Goal: Find specific page/section: Find specific page/section

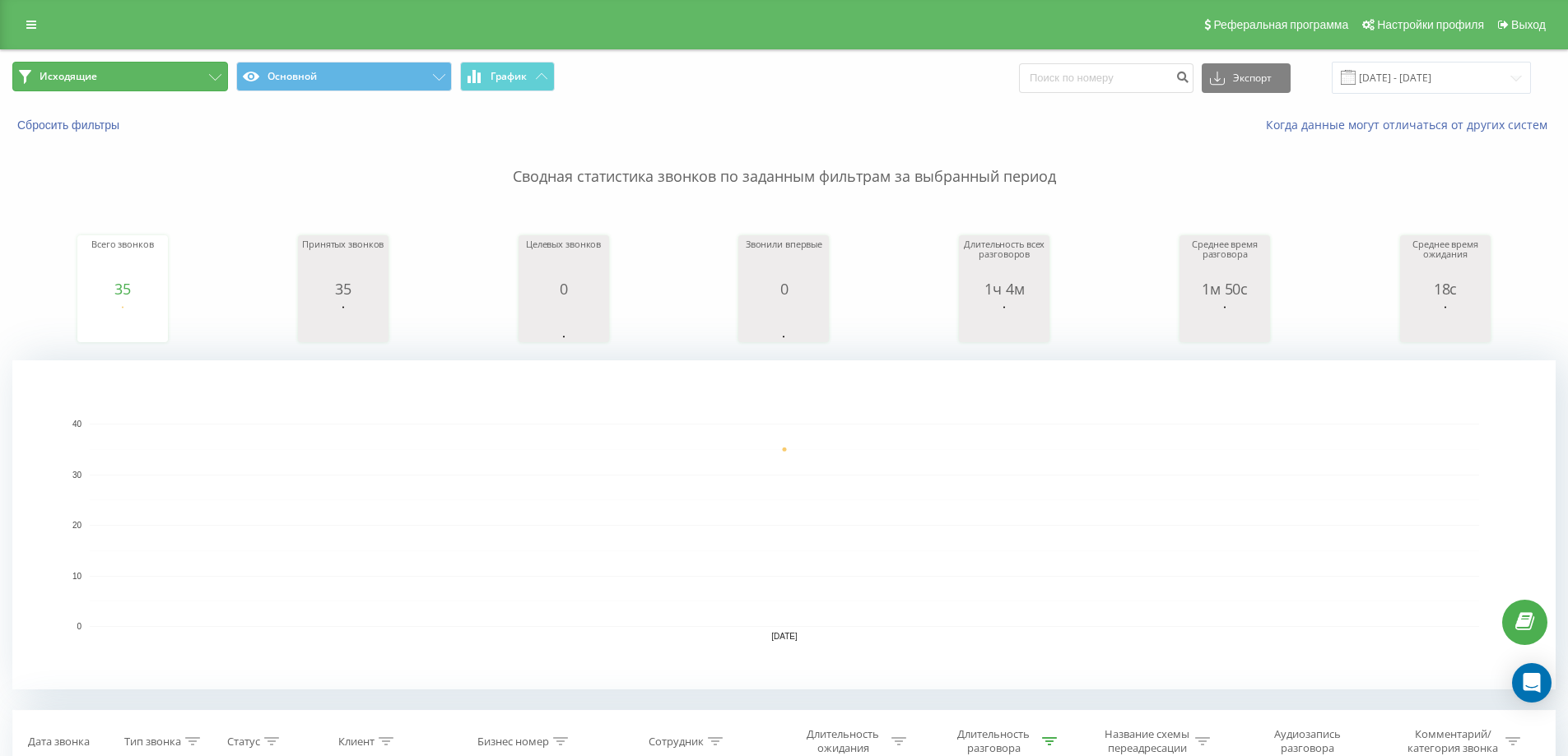
click at [212, 82] on button "Исходящие" at bounding box center [120, 77] width 216 height 30
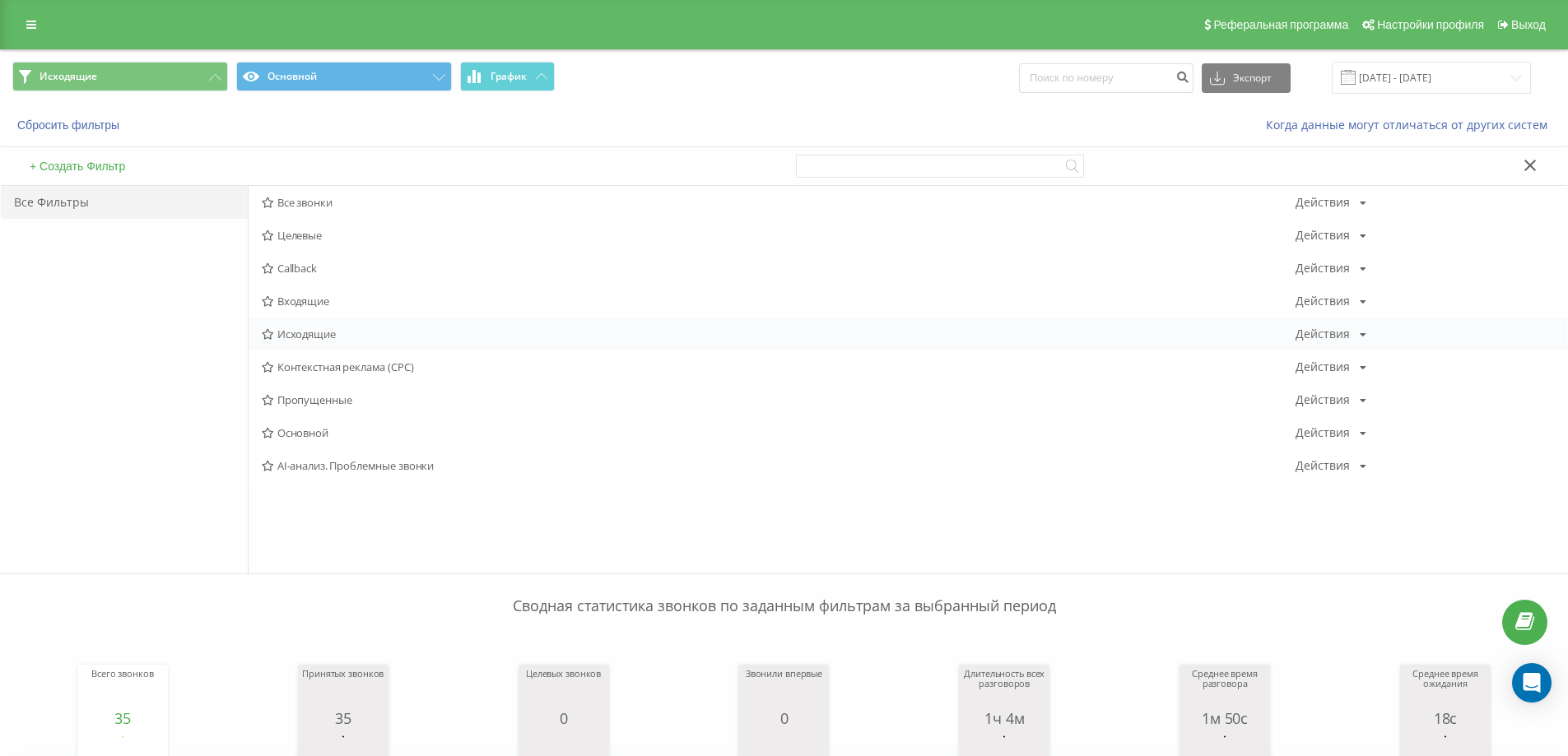
click at [326, 334] on span "Исходящие" at bounding box center [778, 334] width 1034 height 11
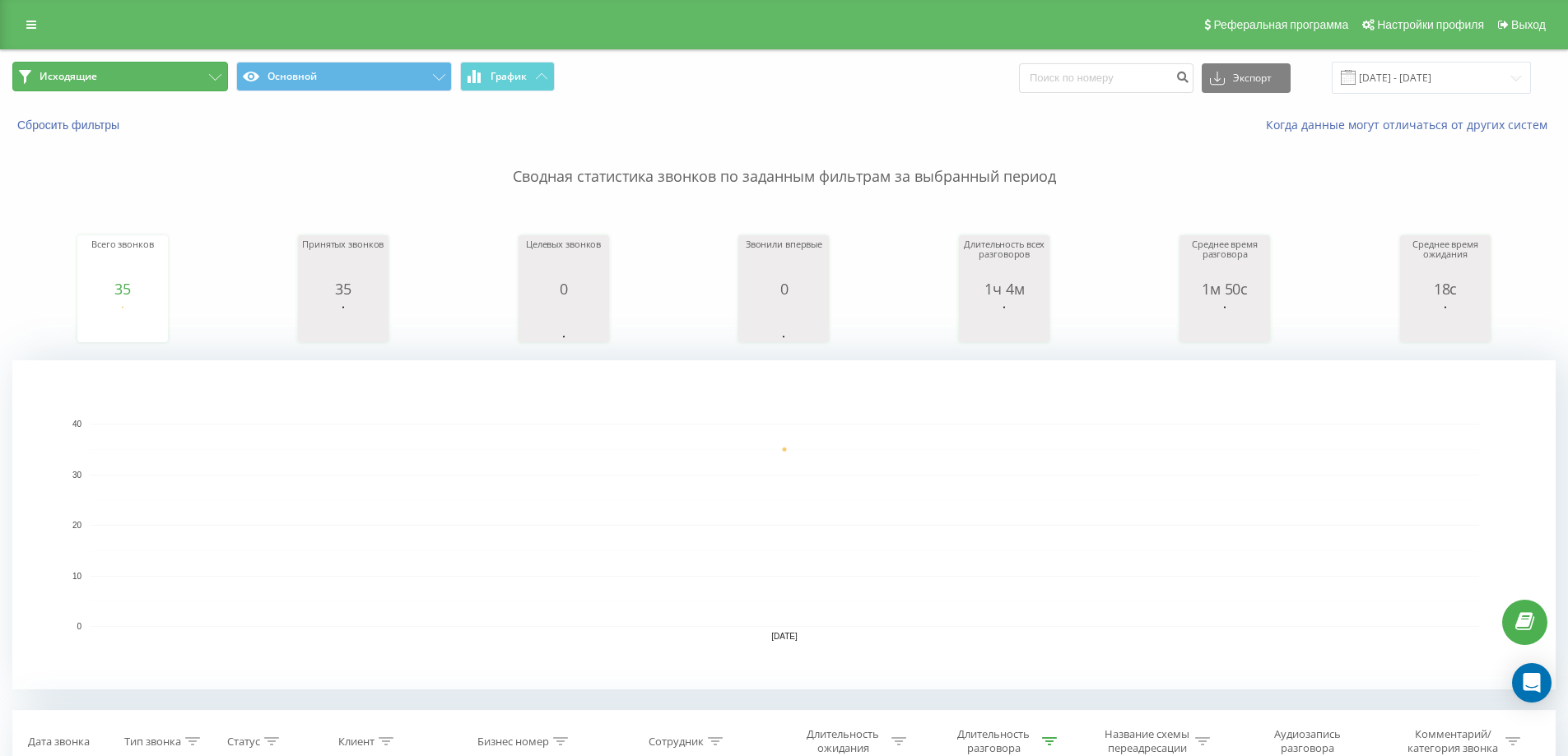
click at [200, 82] on button "Исходящие" at bounding box center [120, 77] width 216 height 30
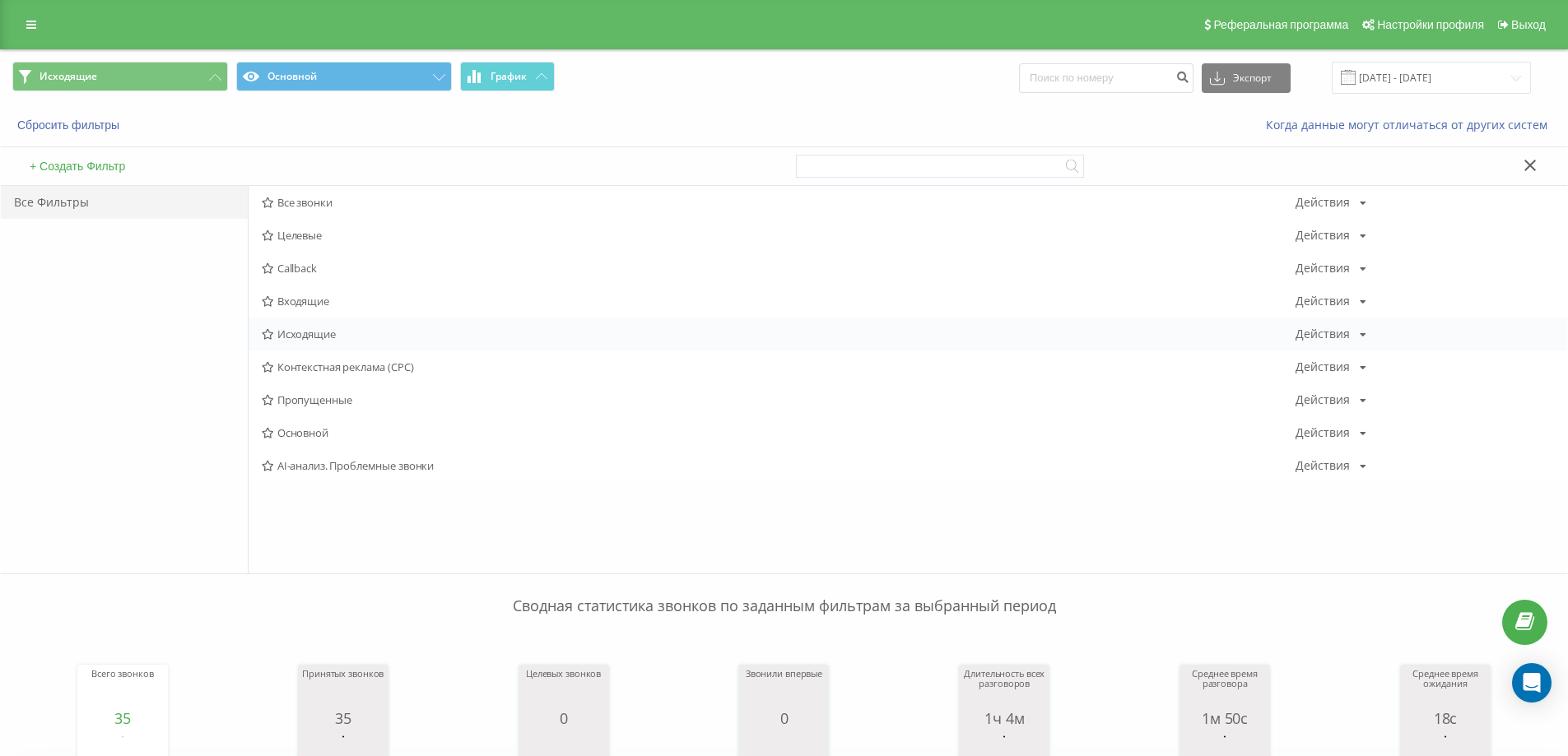
click at [286, 342] on div "Исходящие Действия Редактировать Копировать Удалить По умолчанию Поделиться" at bounding box center [907, 334] width 1319 height 33
click at [291, 334] on span "Исходящие" at bounding box center [778, 334] width 1034 height 11
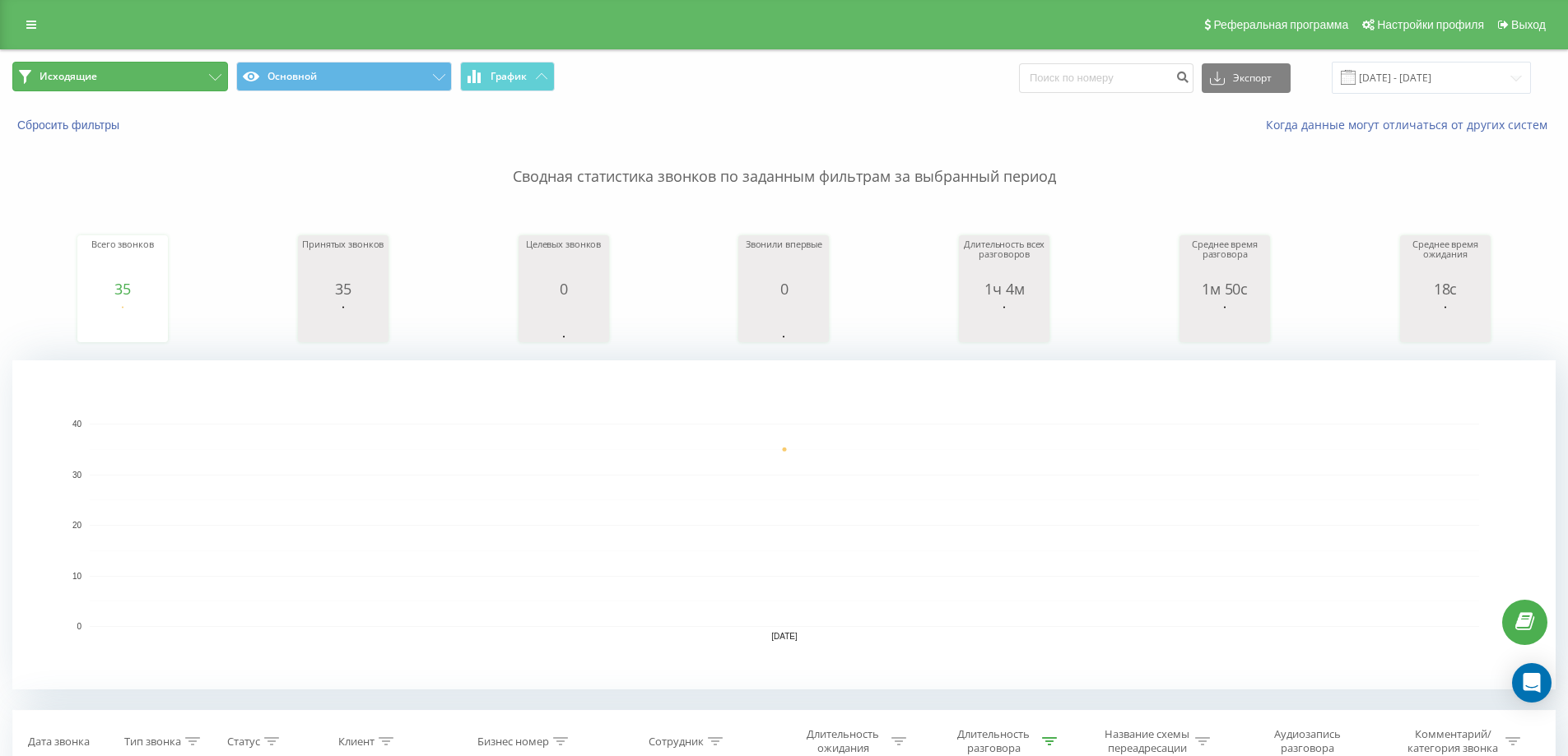
click at [142, 84] on button "Исходящие" at bounding box center [120, 77] width 216 height 30
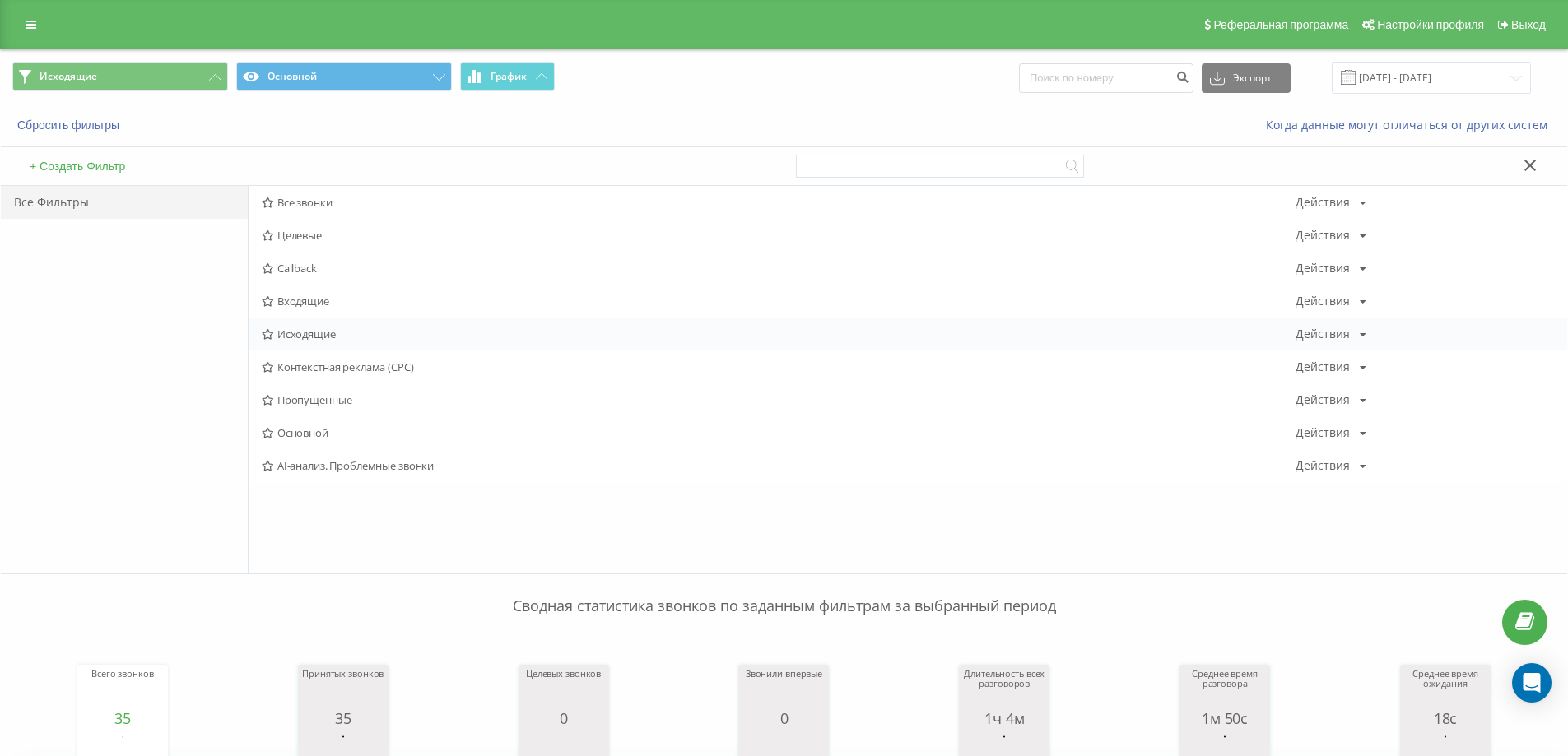
click at [311, 334] on span "Исходящие" at bounding box center [778, 334] width 1034 height 11
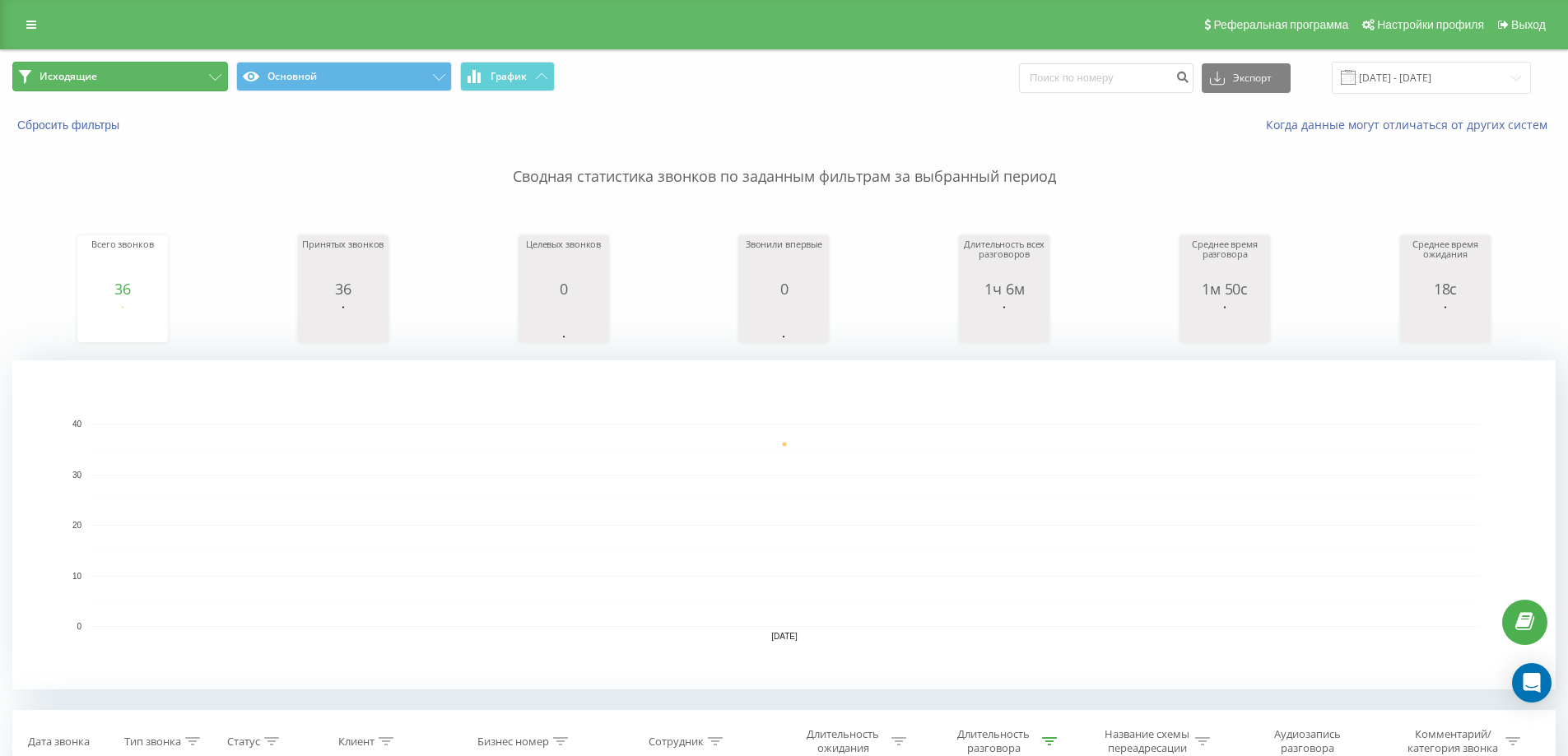
click at [219, 78] on icon at bounding box center [215, 77] width 12 height 7
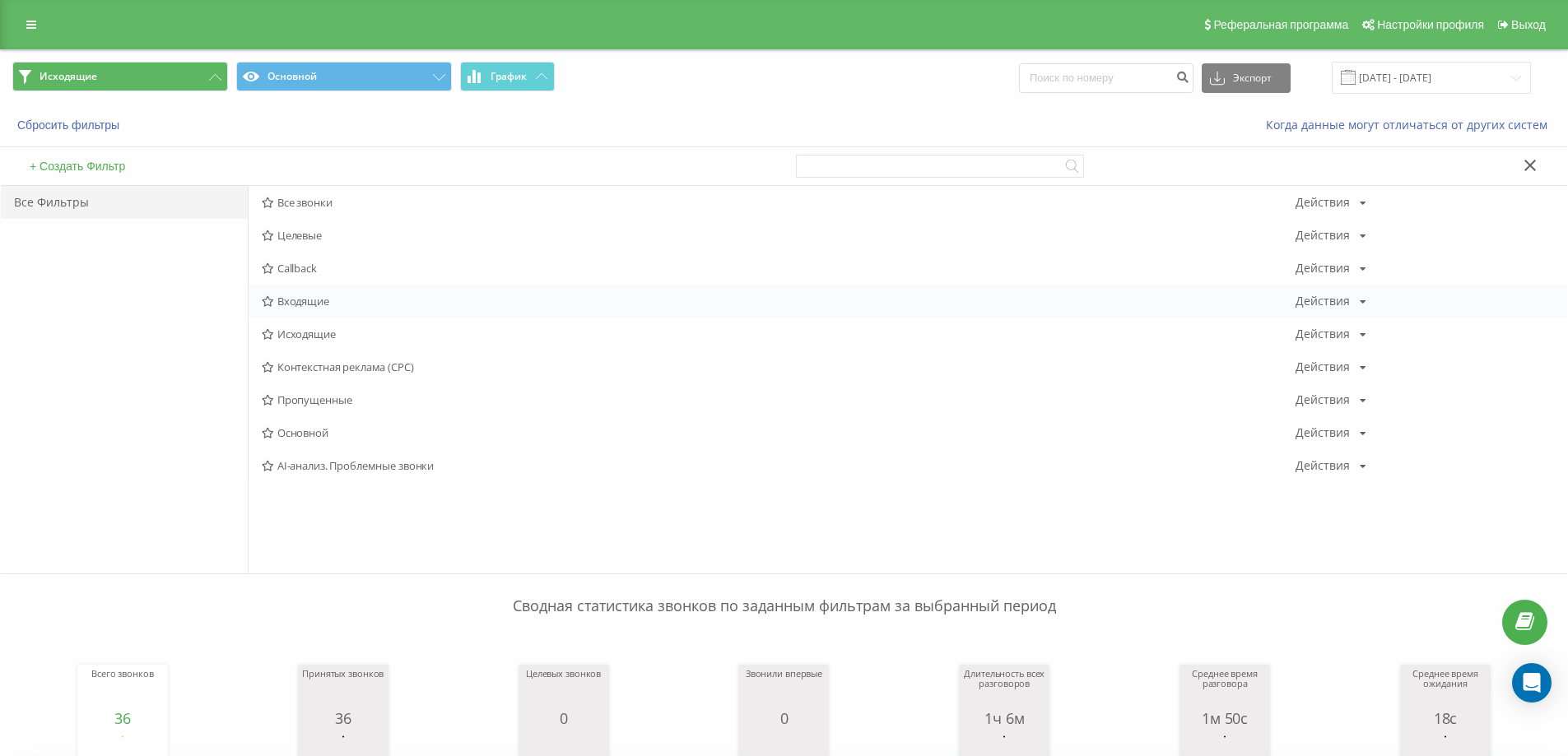
click at [312, 304] on span "Входящие" at bounding box center [778, 301] width 1034 height 11
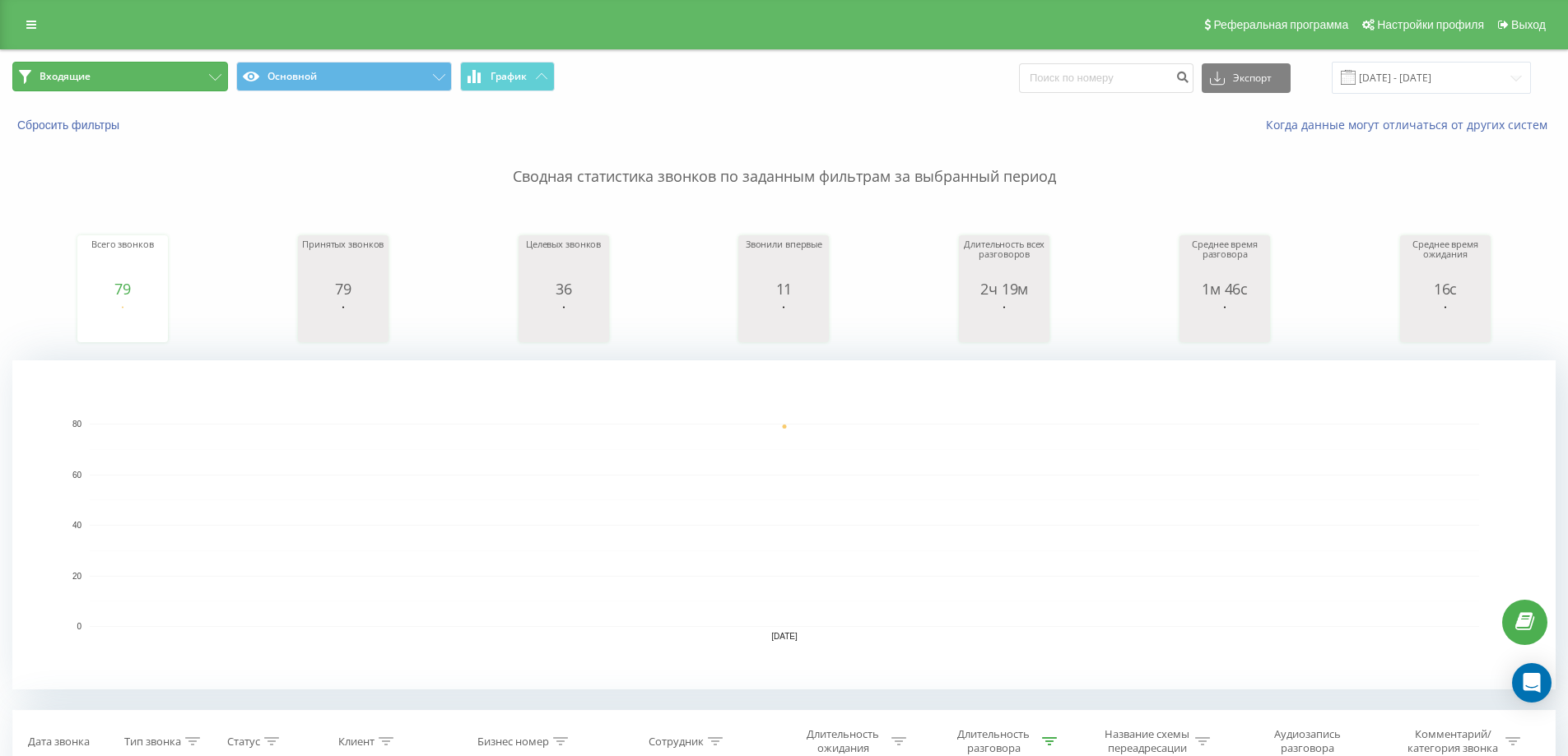
click at [197, 72] on button "Входящие" at bounding box center [120, 77] width 216 height 30
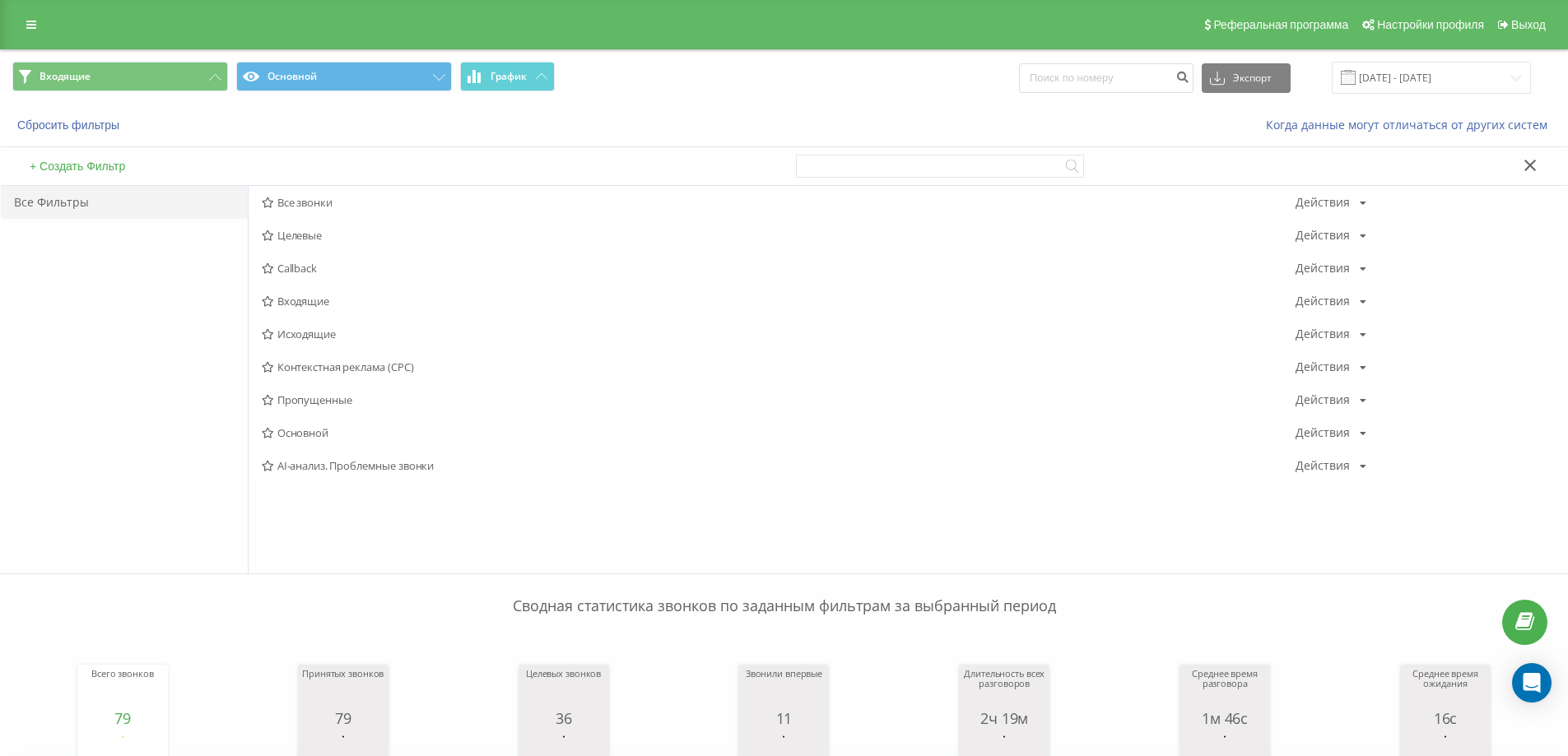
drag, startPoint x: 293, startPoint y: 334, endPoint x: 433, endPoint y: 334, distance: 140.0
click at [293, 334] on span "Исходящие" at bounding box center [778, 334] width 1034 height 11
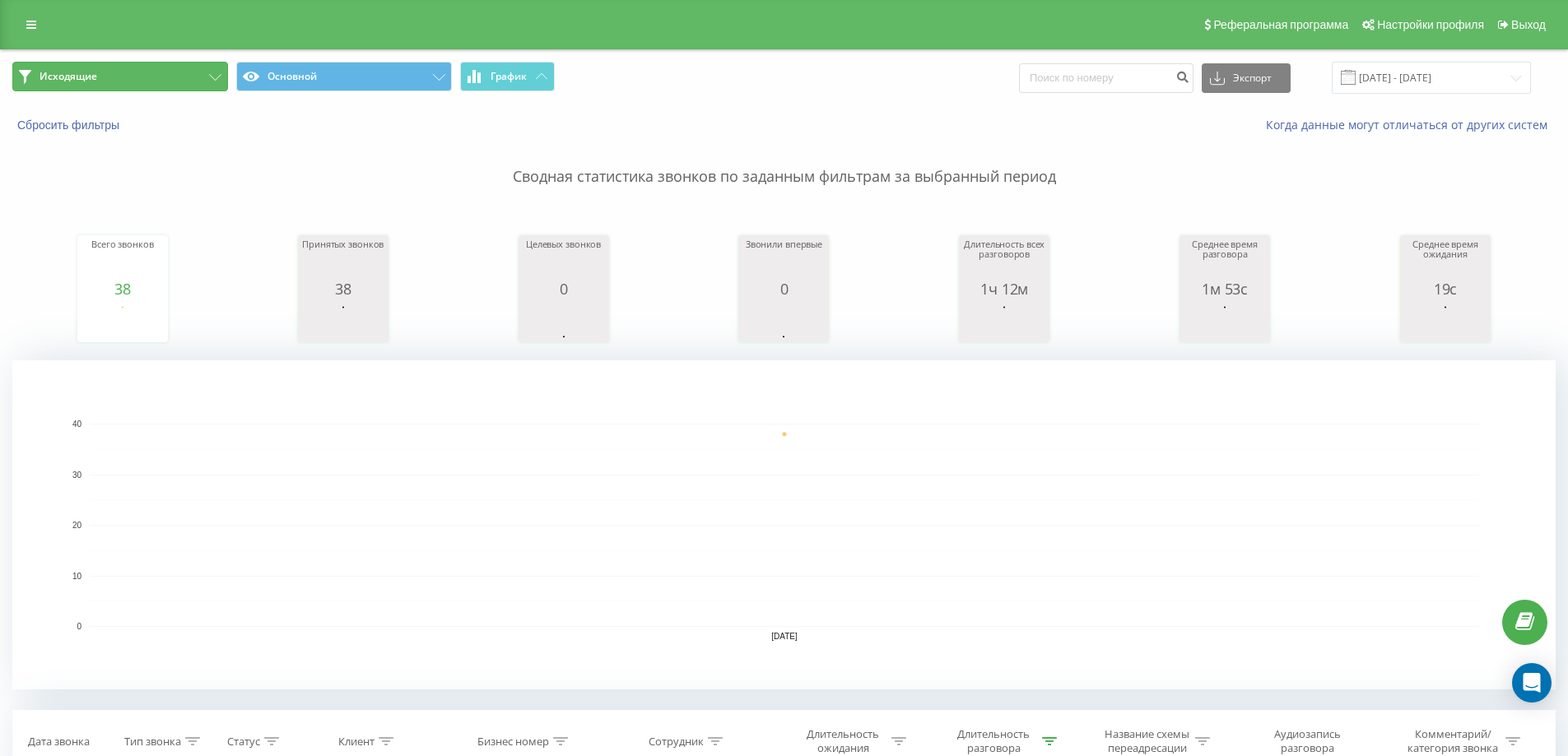
click at [153, 78] on button "Исходящие" at bounding box center [120, 77] width 216 height 30
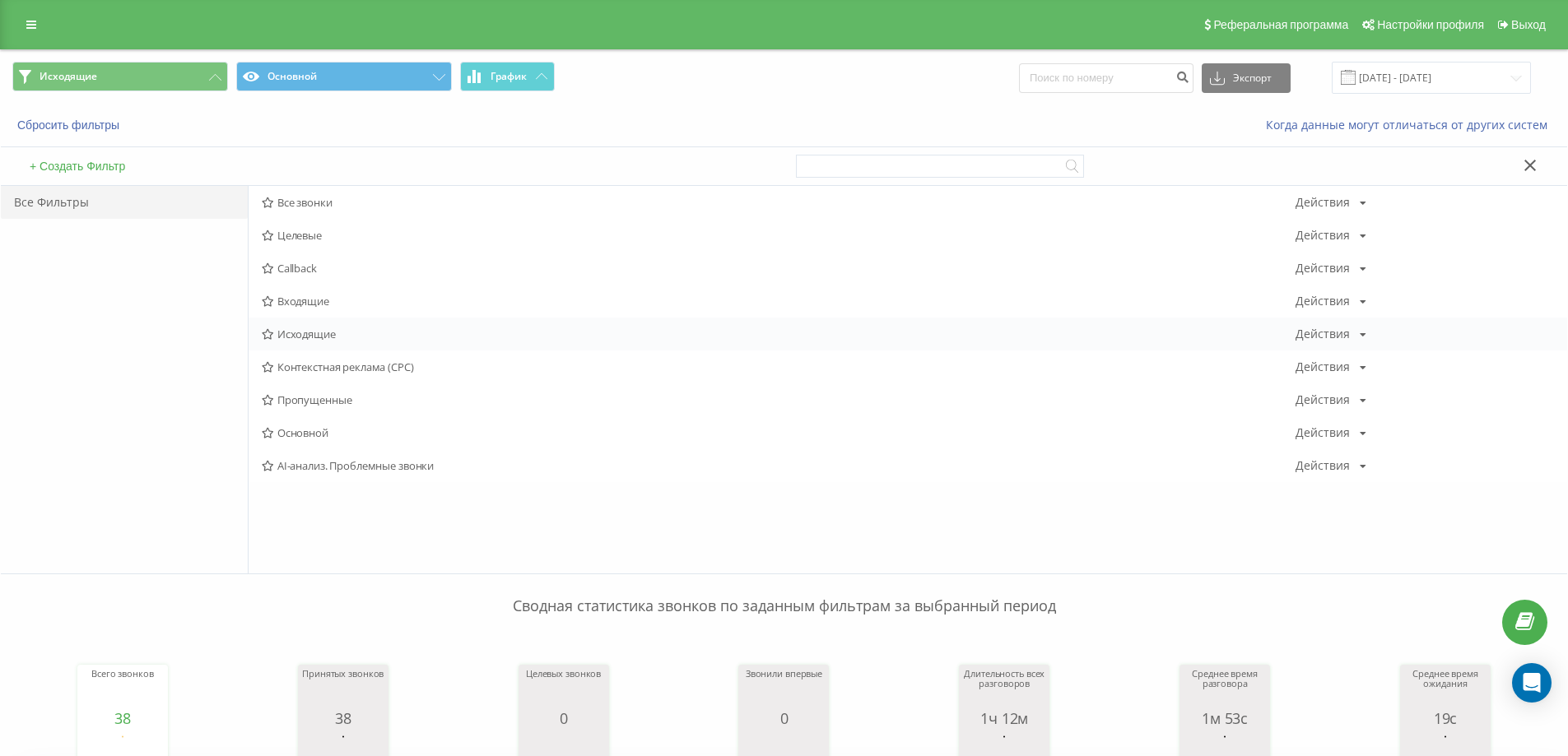
click at [313, 334] on span "Исходящие" at bounding box center [778, 334] width 1034 height 11
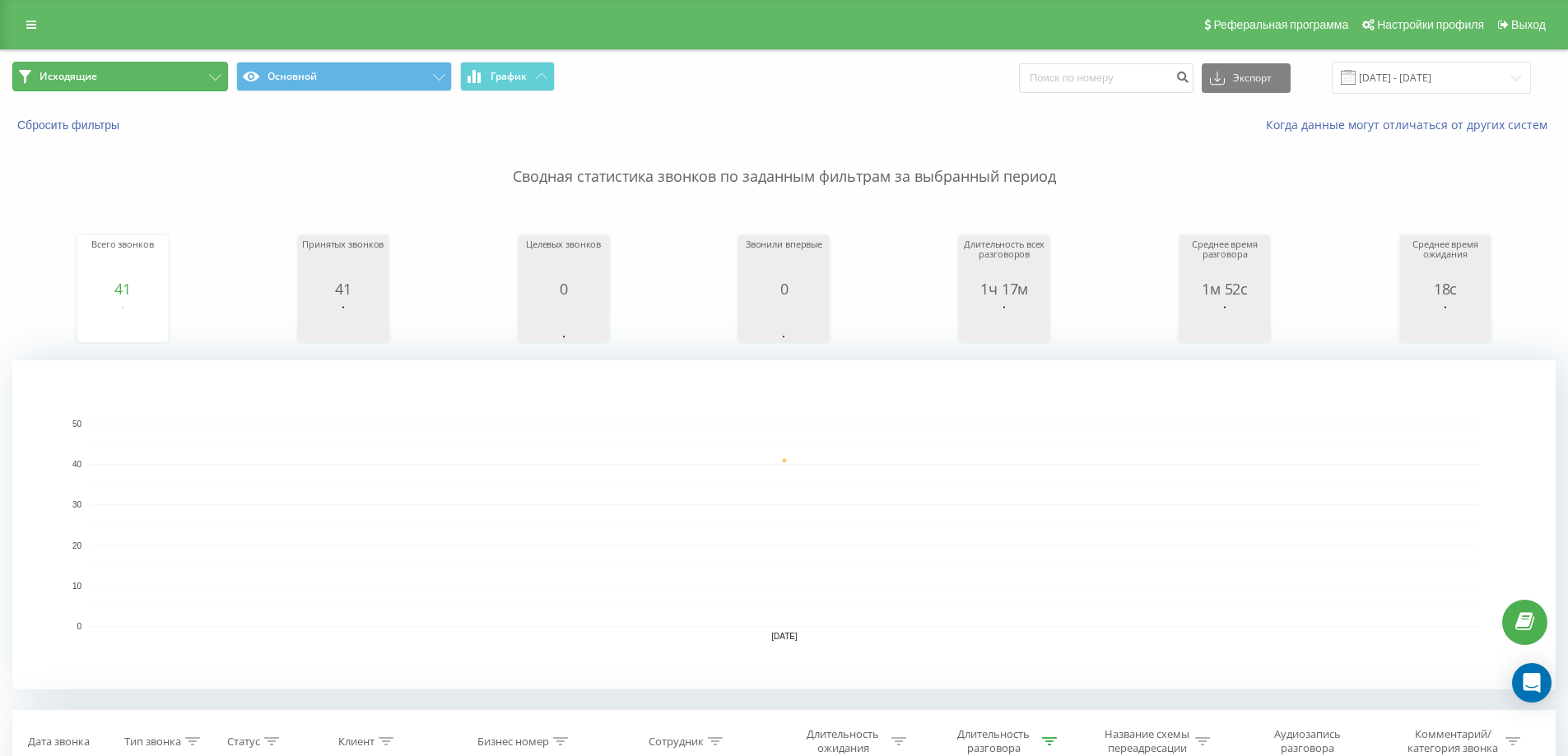
click at [83, 67] on button "Исходящие" at bounding box center [120, 77] width 216 height 30
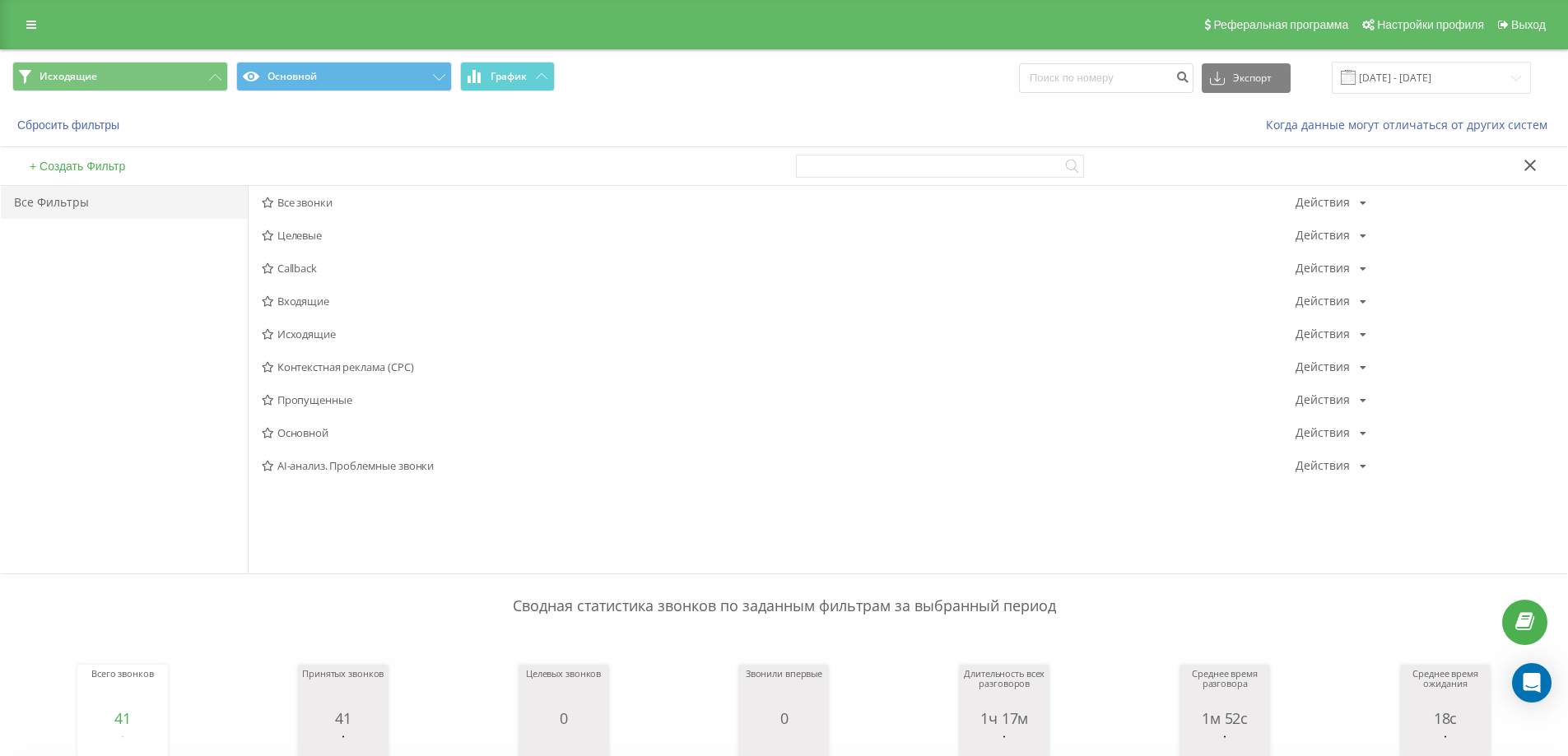
click at [306, 336] on span "Исходящие" at bounding box center [778, 334] width 1034 height 11
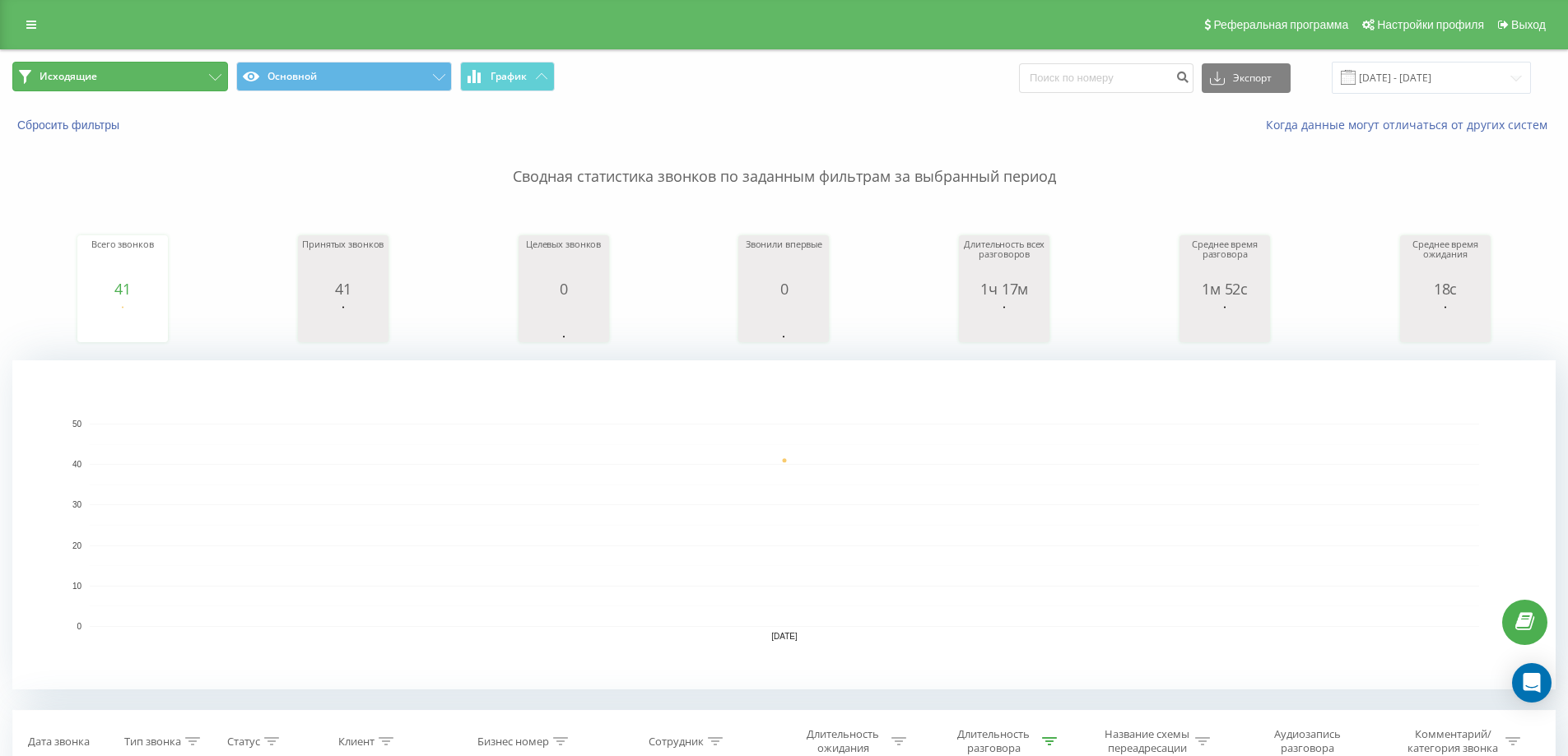
click at [189, 86] on button "Исходящие" at bounding box center [120, 77] width 216 height 30
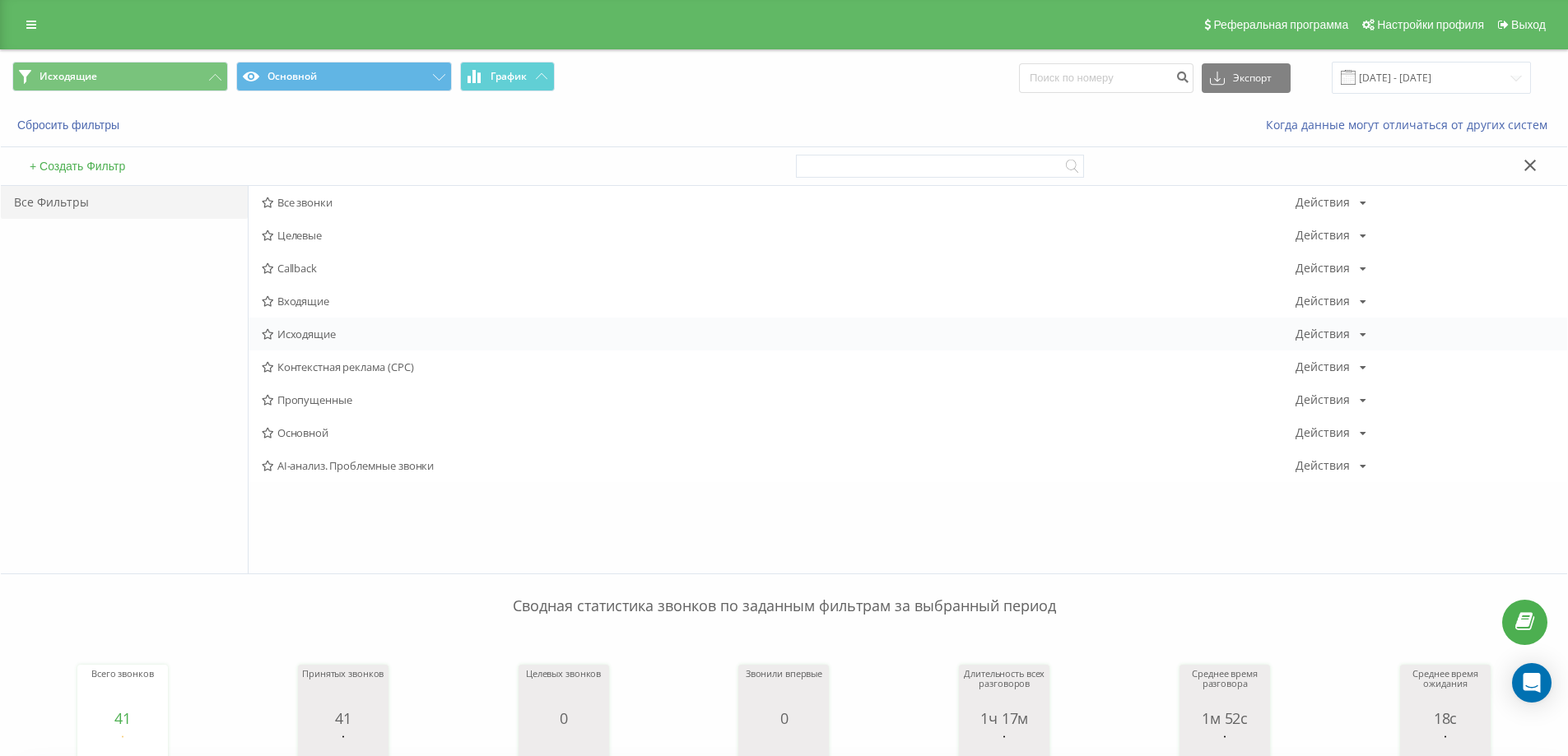
click at [330, 330] on span "Исходящие" at bounding box center [778, 334] width 1034 height 11
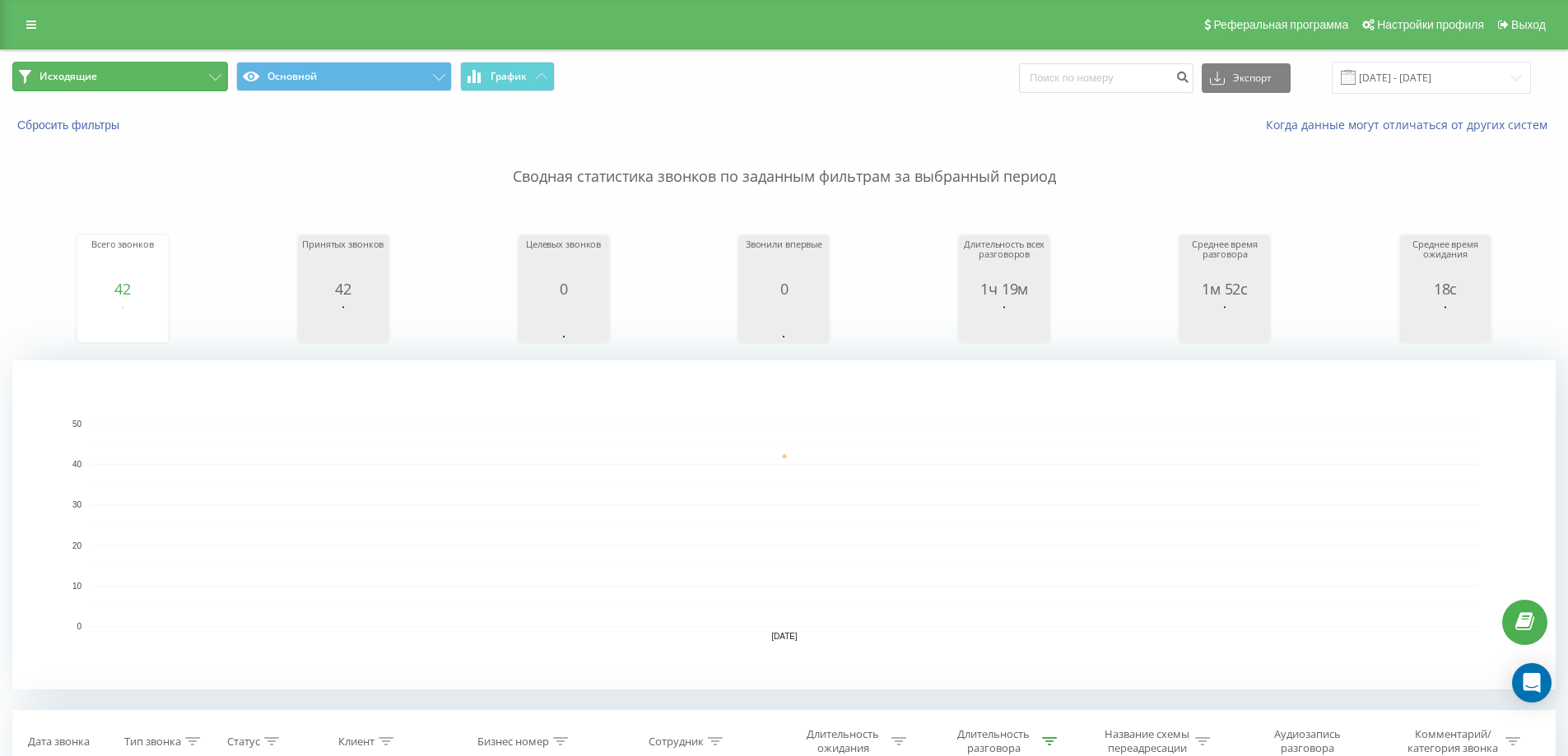
click at [192, 68] on button "Исходящие" at bounding box center [120, 77] width 216 height 30
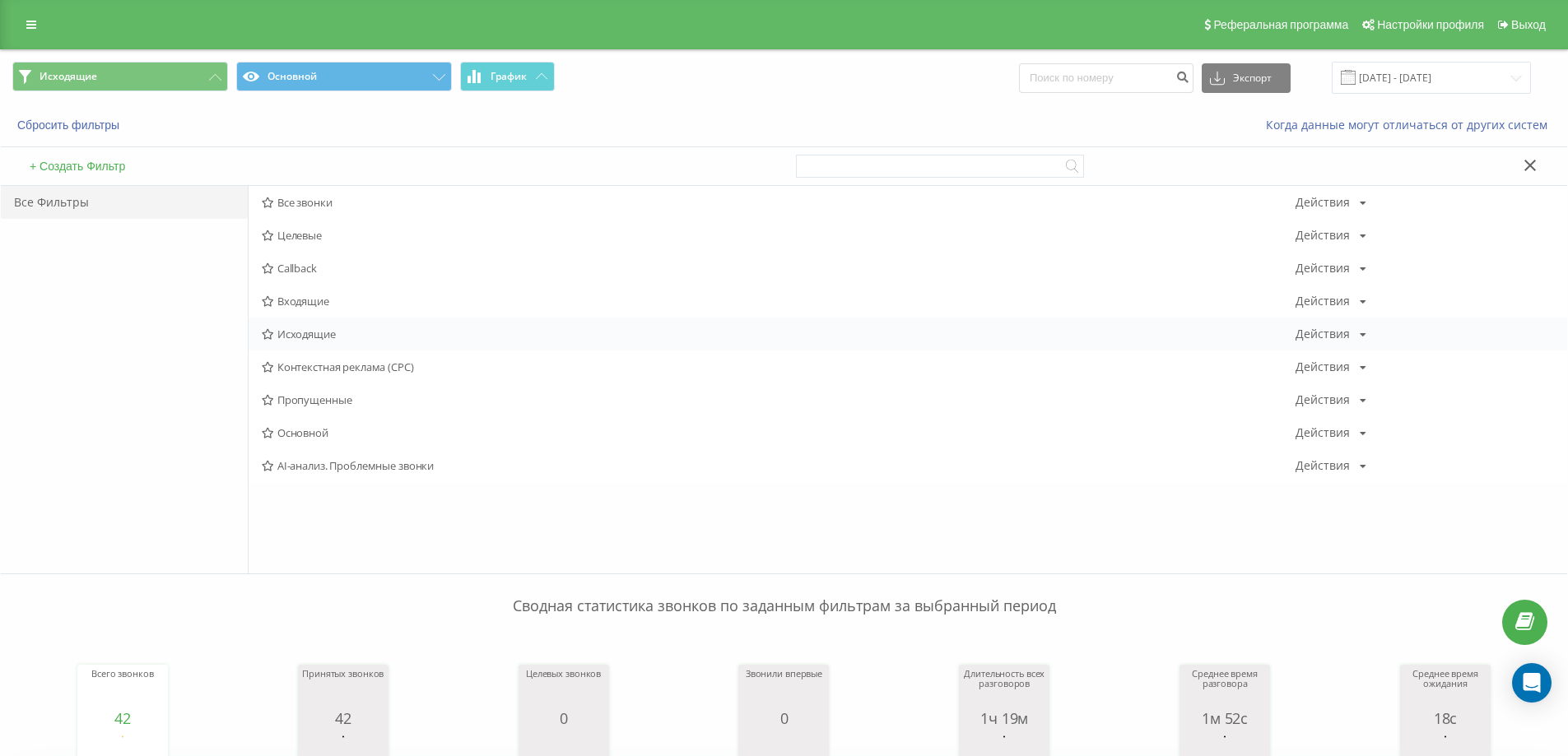
click at [330, 326] on div "Исходящие Действия Редактировать Копировать Удалить По умолчанию Поделиться" at bounding box center [907, 334] width 1319 height 33
click at [326, 334] on span "Исходящие" at bounding box center [778, 334] width 1034 height 11
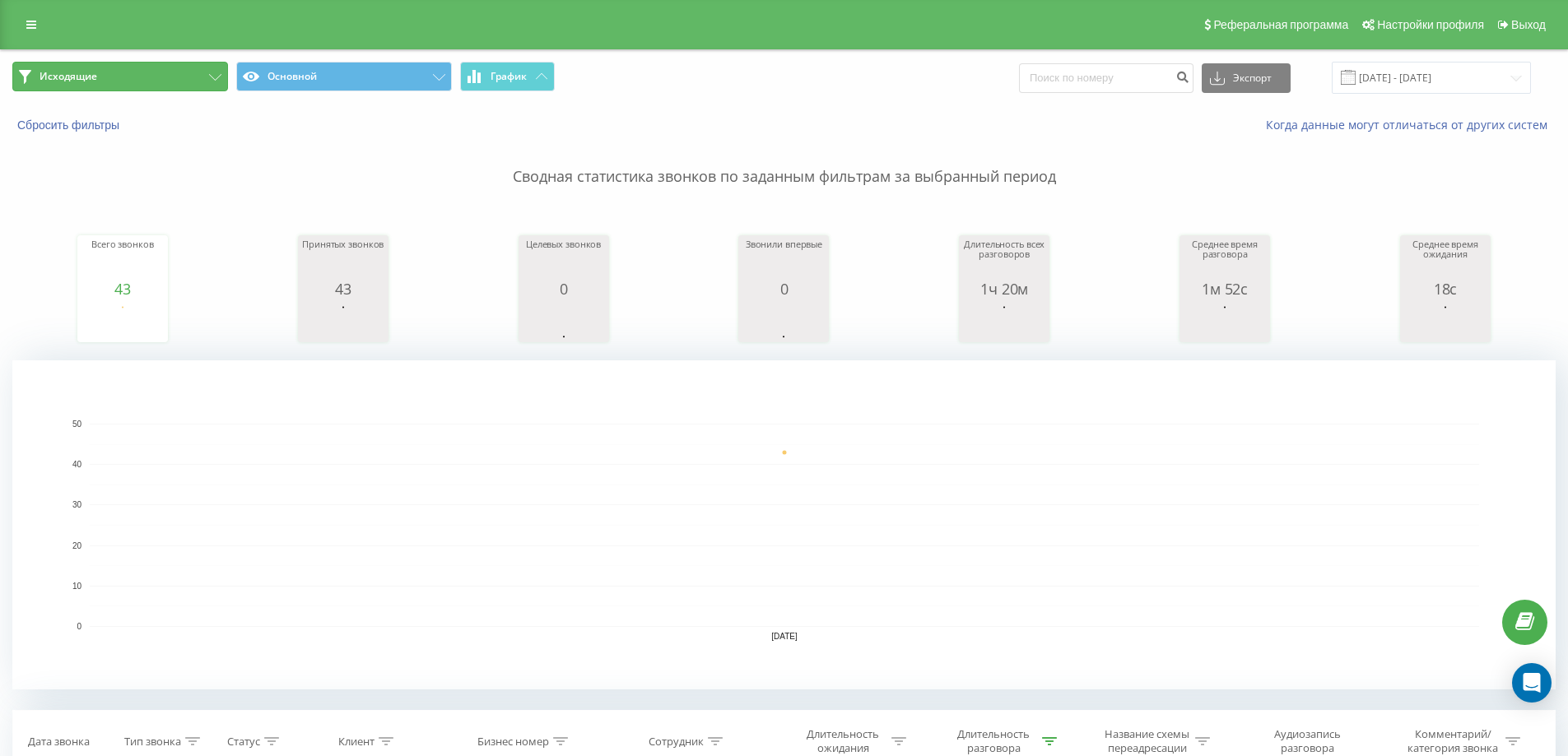
click at [181, 66] on button "Исходящие" at bounding box center [120, 77] width 216 height 30
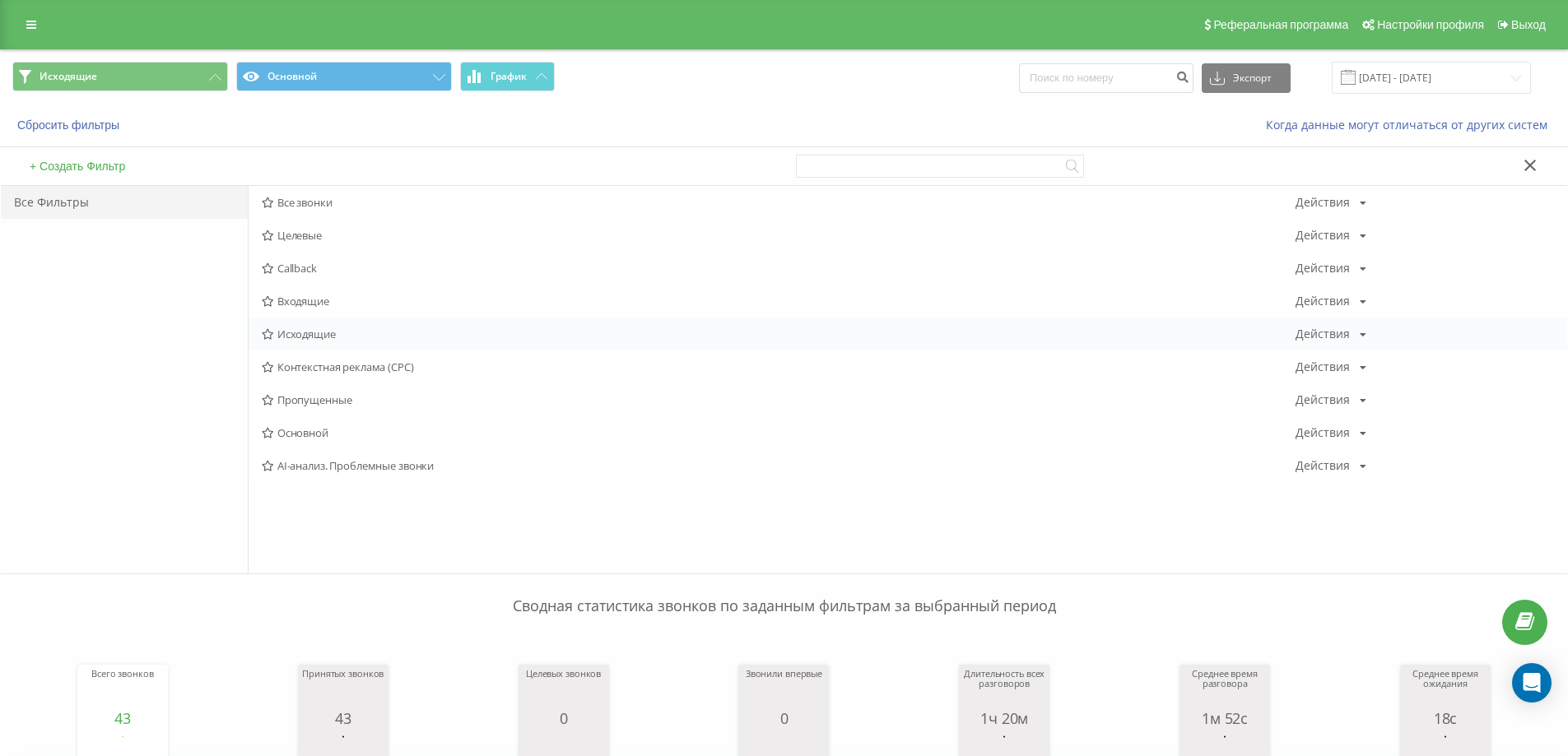
click at [326, 329] on span "Исходящие" at bounding box center [778, 334] width 1034 height 11
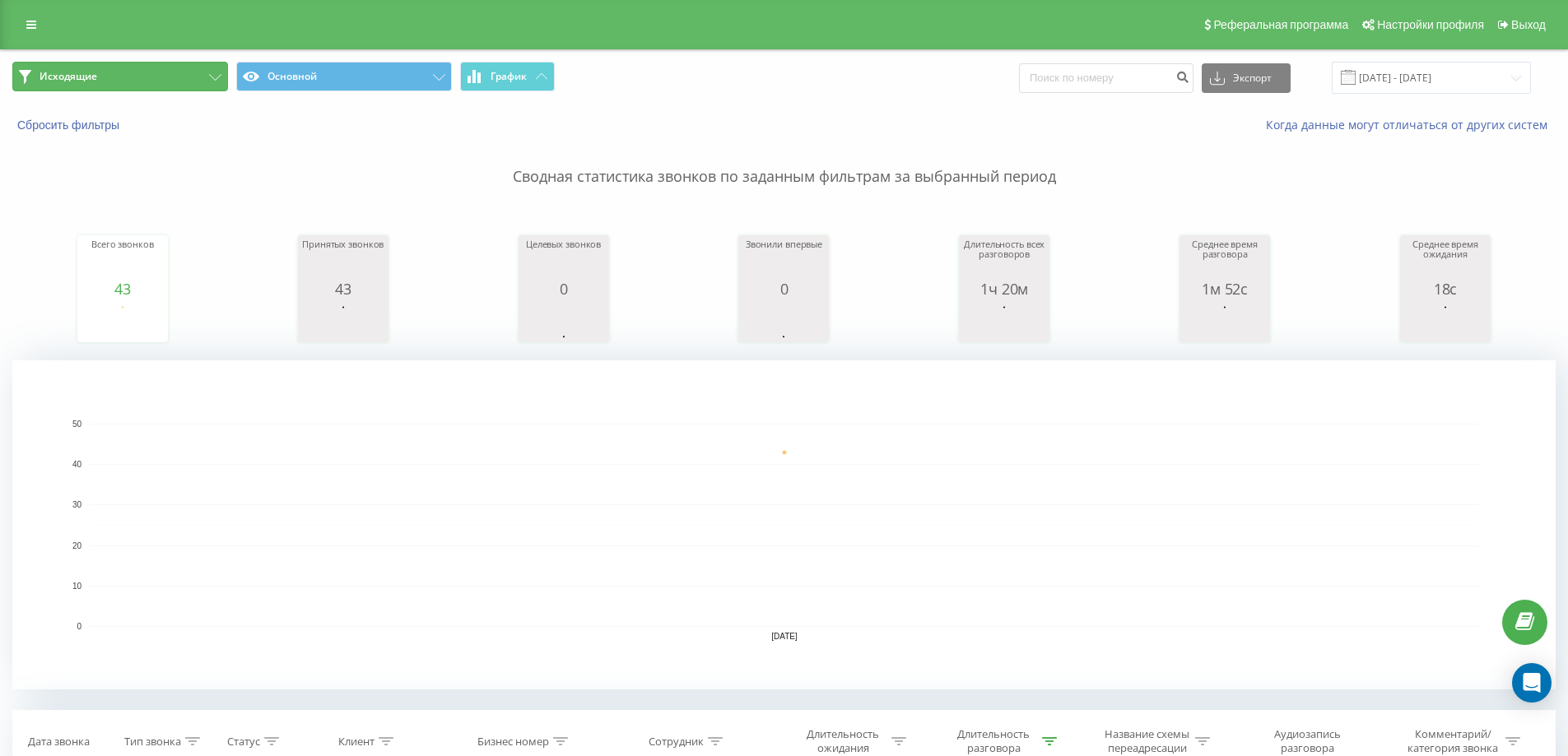
click at [188, 81] on button "Исходящие" at bounding box center [120, 77] width 216 height 30
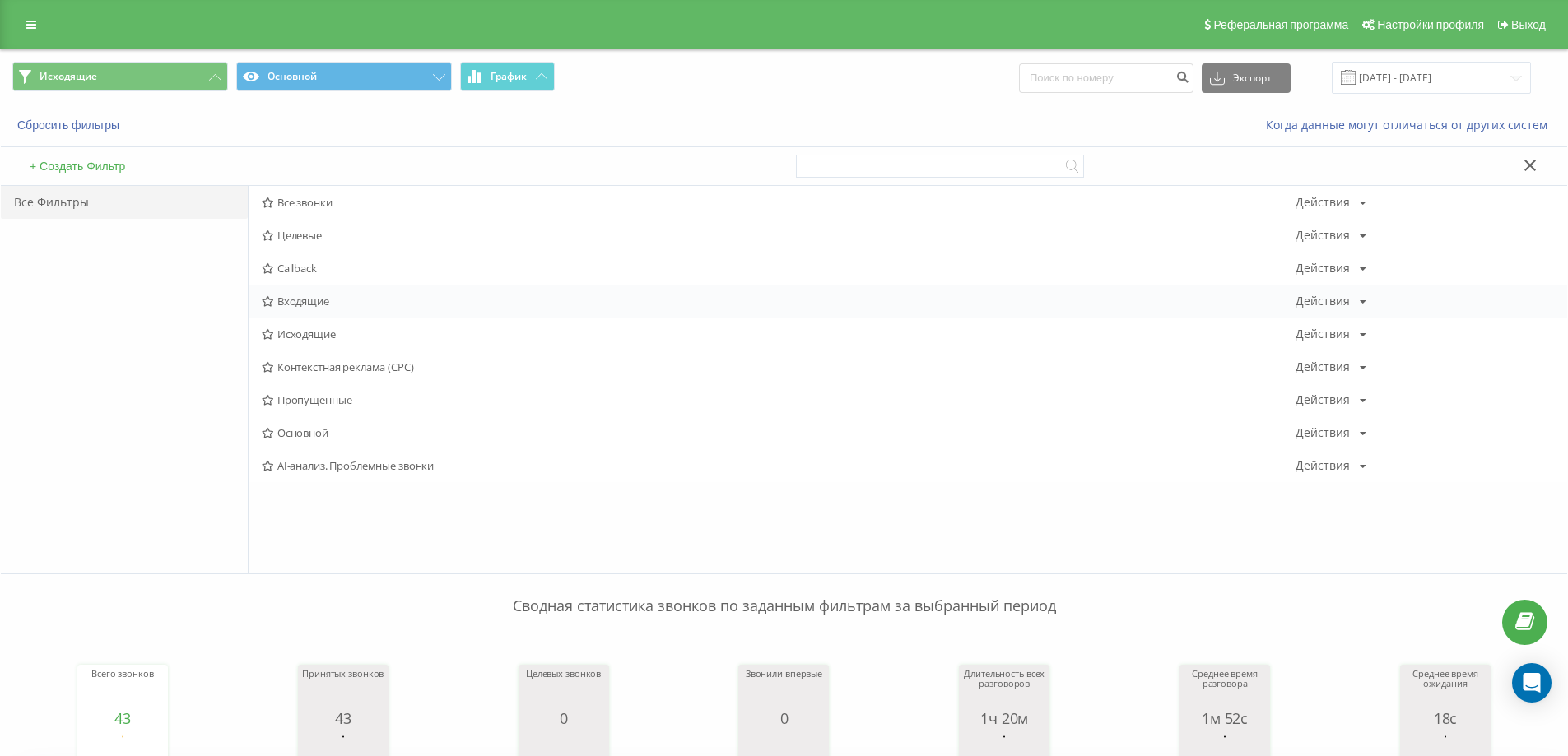
click at [287, 306] on span "Входящие" at bounding box center [778, 301] width 1034 height 11
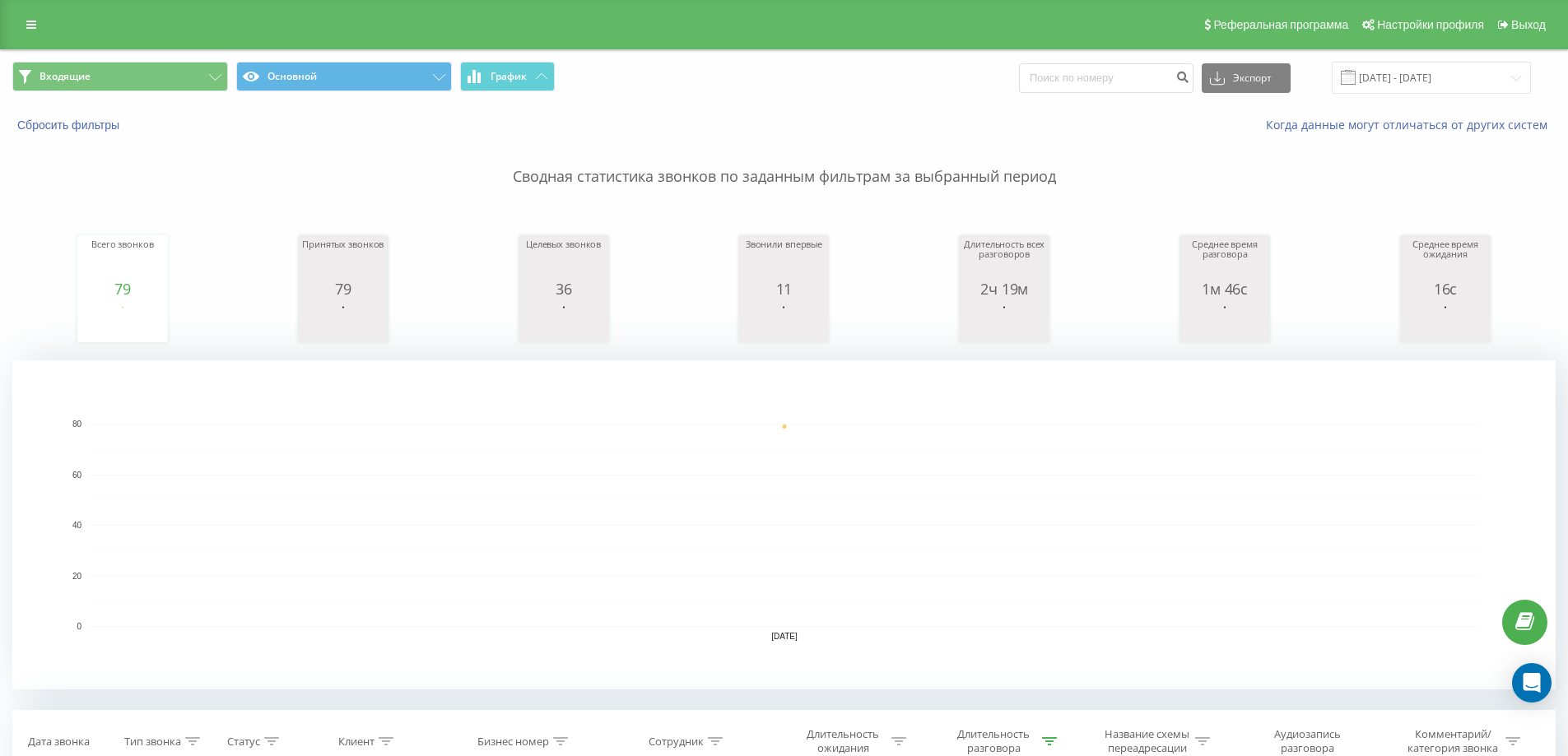
click at [1090, 538] on rect "A chart." at bounding box center [784, 525] width 1390 height 203
